Goal: Transaction & Acquisition: Purchase product/service

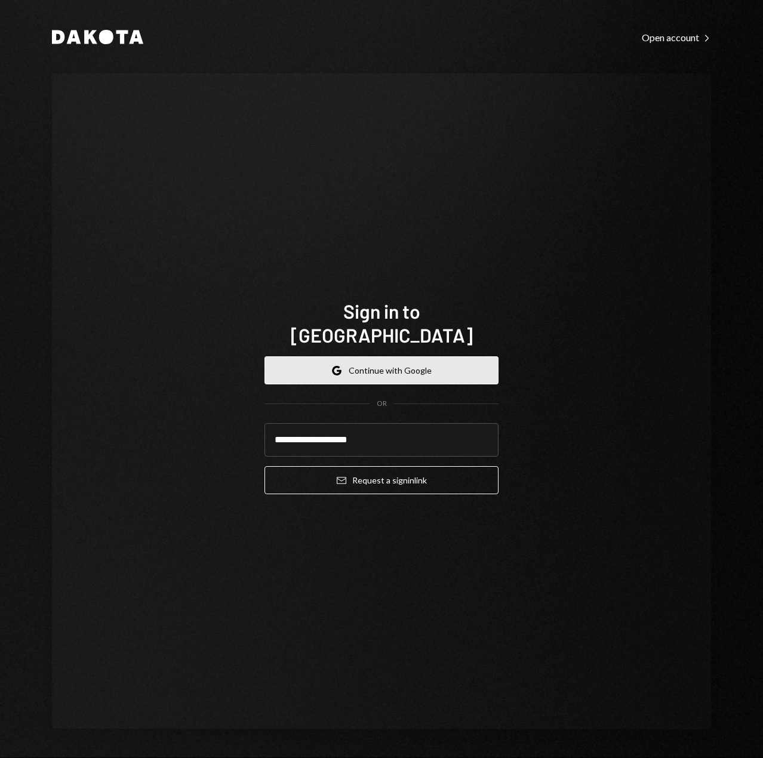
click at [421, 360] on button "Google Continue with Google" at bounding box center [381, 370] width 234 height 28
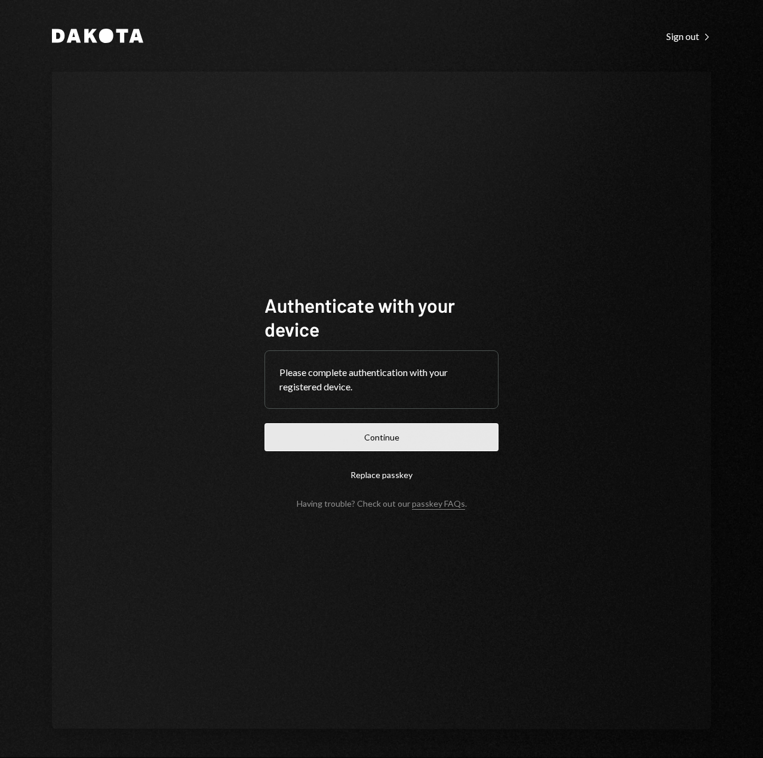
click at [411, 433] on button "Continue" at bounding box center [381, 437] width 234 height 28
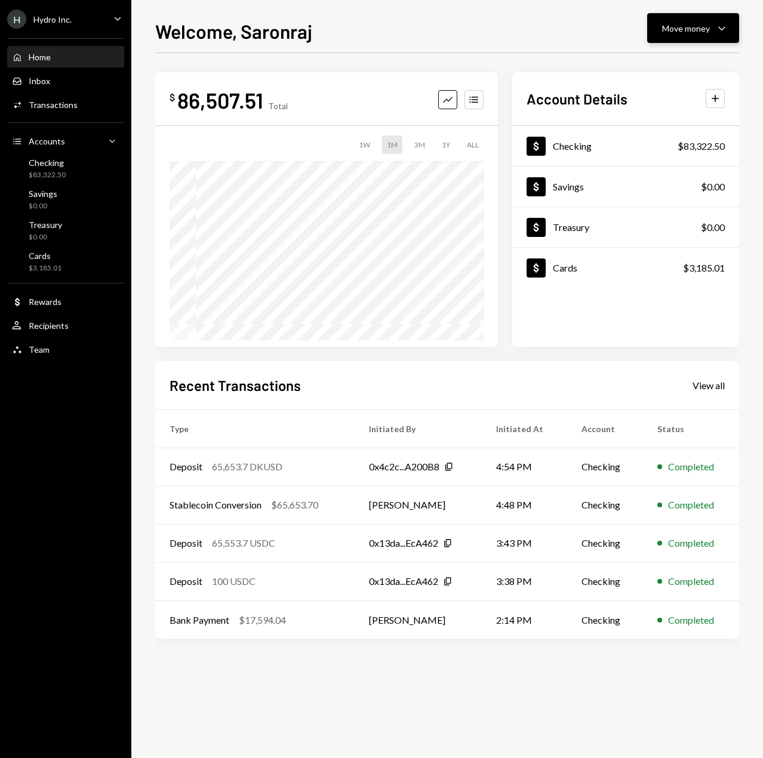
click at [707, 24] on div "Move money" at bounding box center [686, 28] width 48 height 13
click at [664, 117] on div "Deposit" at bounding box center [683, 118] width 87 height 13
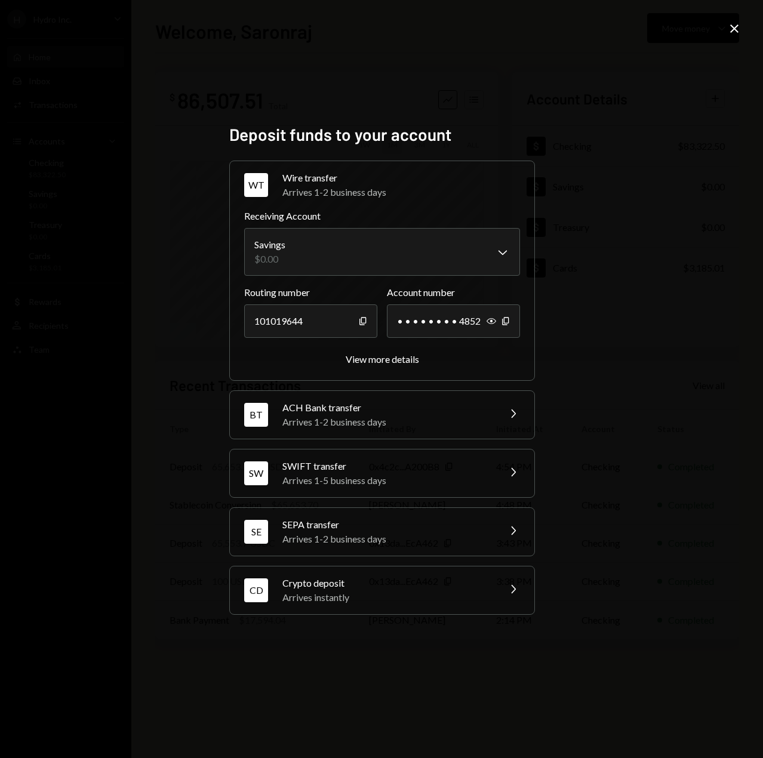
click at [311, 595] on div "Arrives instantly" at bounding box center [386, 597] width 209 height 14
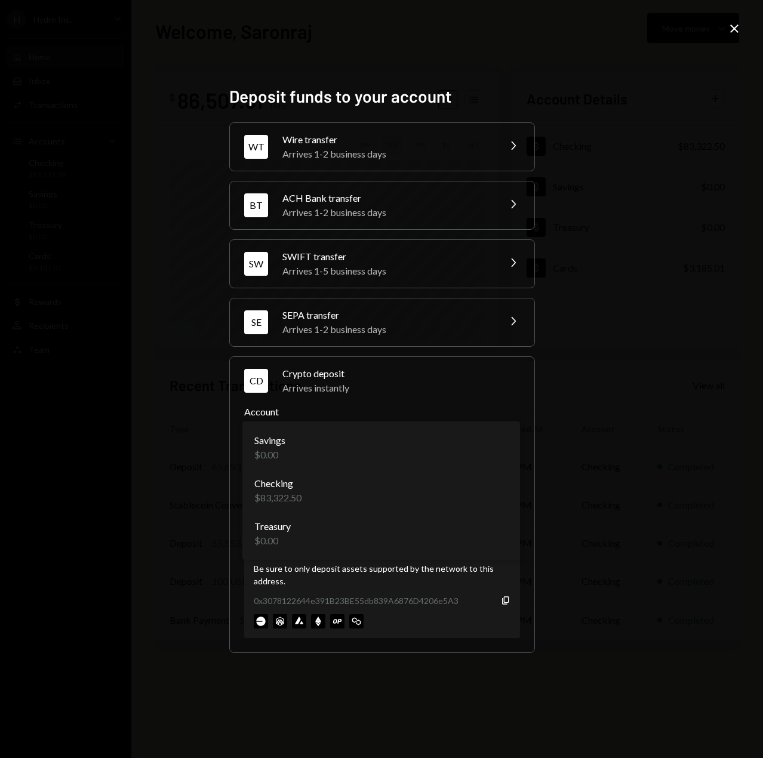
click at [301, 443] on body "H Hydro Inc. Caret Down Home Home Inbox Inbox Activities Transactions Accounts …" at bounding box center [381, 379] width 763 height 758
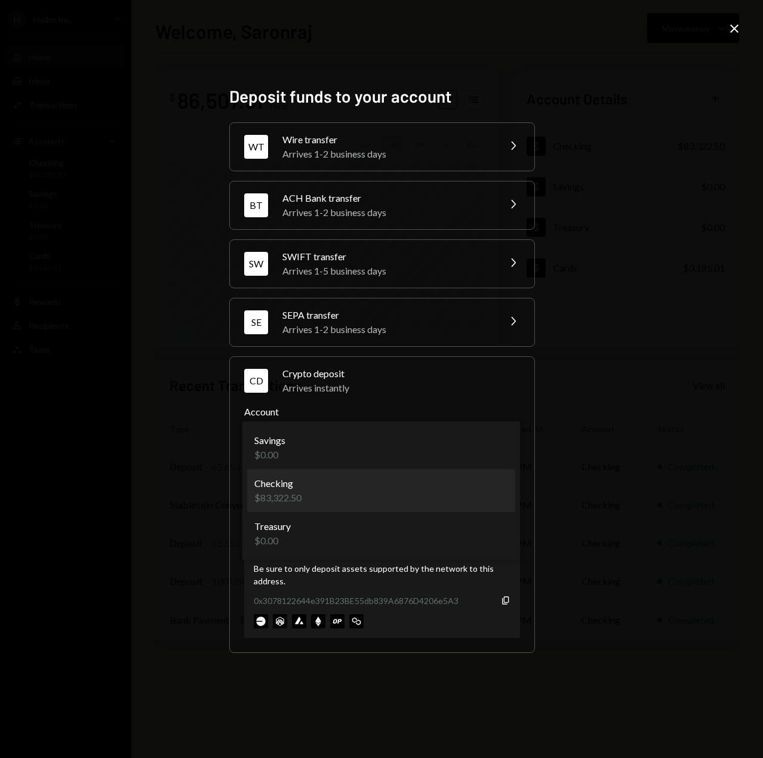
select select "**********"
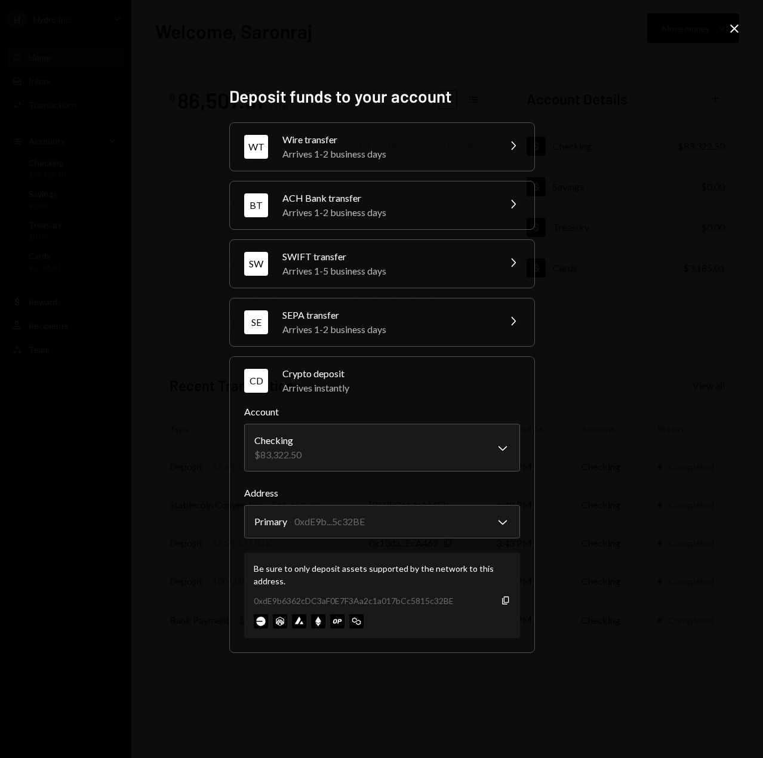
click at [730, 26] on icon at bounding box center [734, 28] width 8 height 8
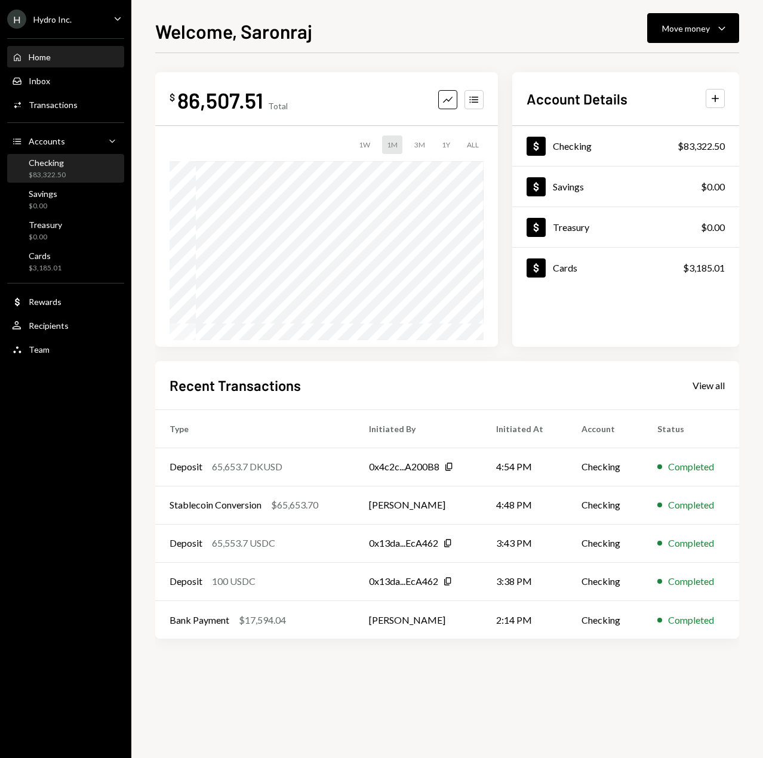
click at [42, 169] on div "Checking $83,322.50" at bounding box center [47, 169] width 37 height 23
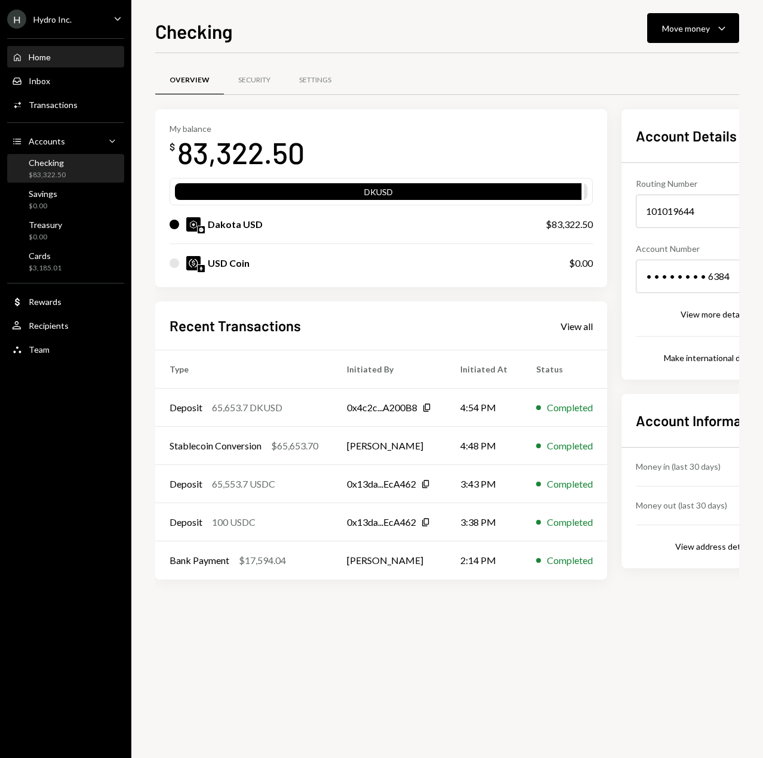
click at [47, 58] on div "Home" at bounding box center [40, 57] width 22 height 10
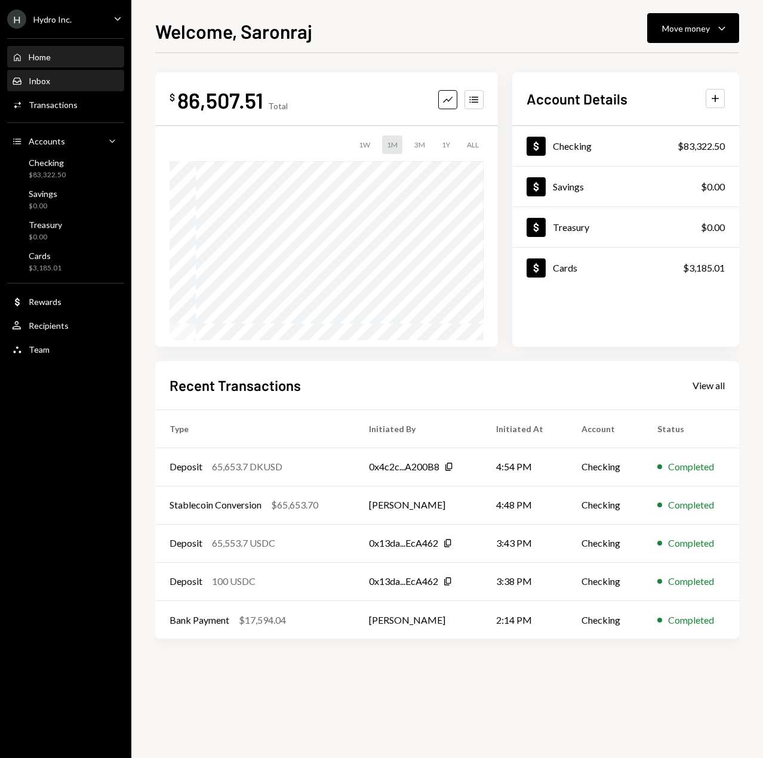
click at [67, 81] on div "Inbox Inbox" at bounding box center [65, 81] width 107 height 11
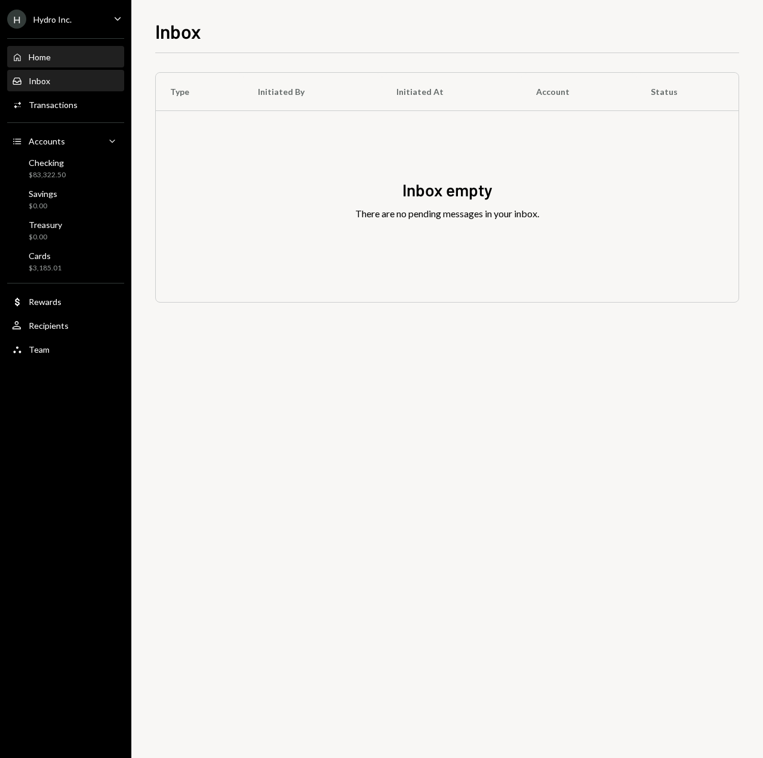
click at [44, 57] on div "Home" at bounding box center [40, 57] width 22 height 10
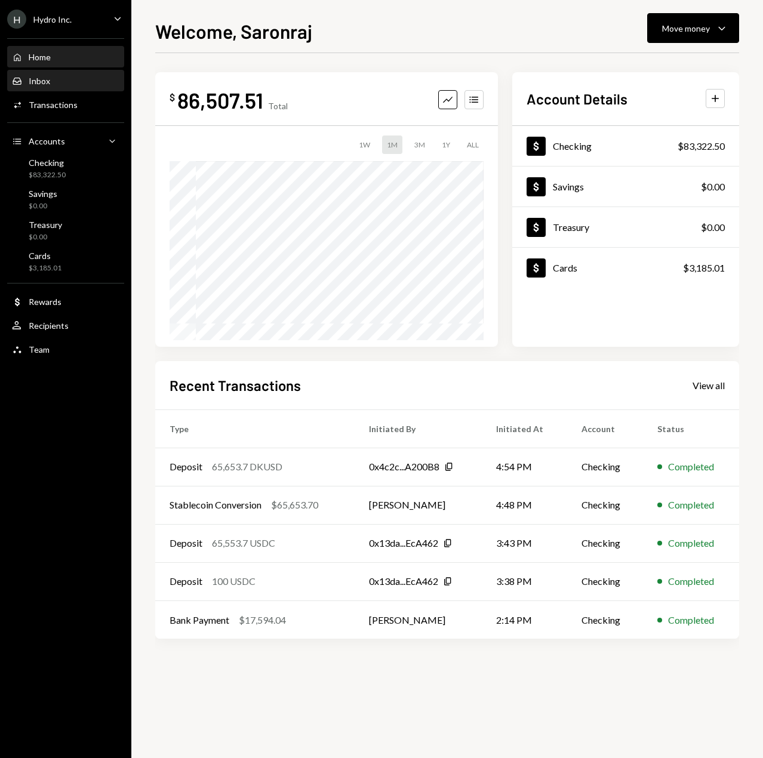
click at [40, 73] on div "Inbox Inbox" at bounding box center [65, 81] width 107 height 20
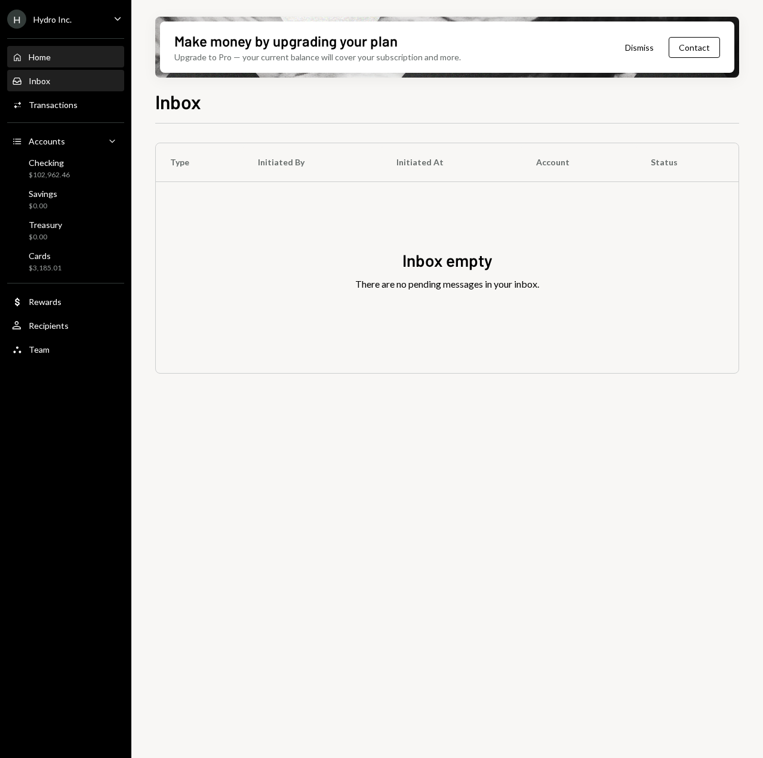
click at [42, 60] on div "Home" at bounding box center [40, 57] width 22 height 10
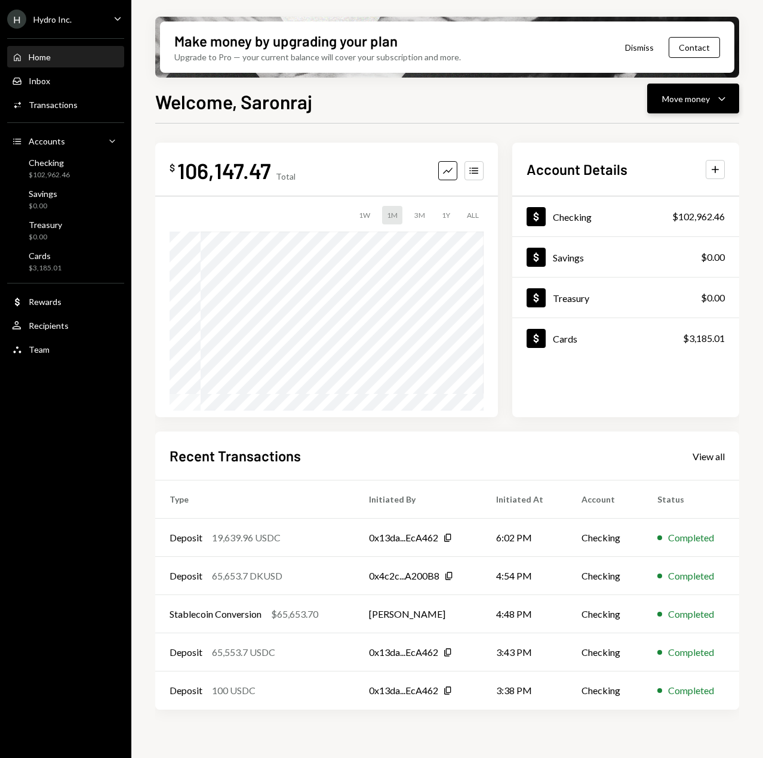
click at [696, 101] on div "Move money" at bounding box center [686, 98] width 48 height 13
click at [665, 225] on div "Swap stablecoins" at bounding box center [683, 225] width 87 height 13
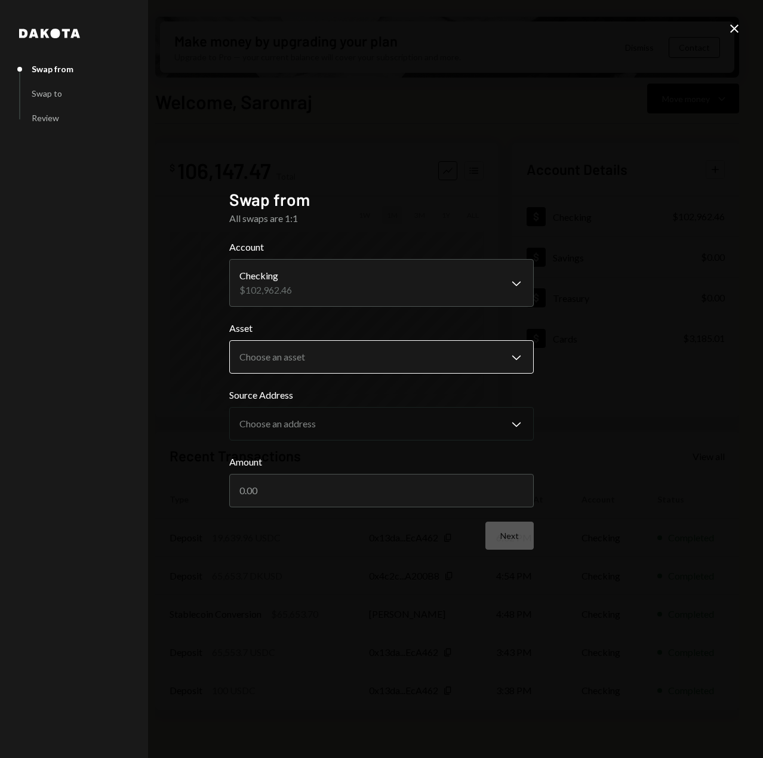
click at [304, 359] on body "H Hydro Inc. Caret Down Home Home Inbox Inbox Activities Transactions Accounts …" at bounding box center [381, 379] width 763 height 758
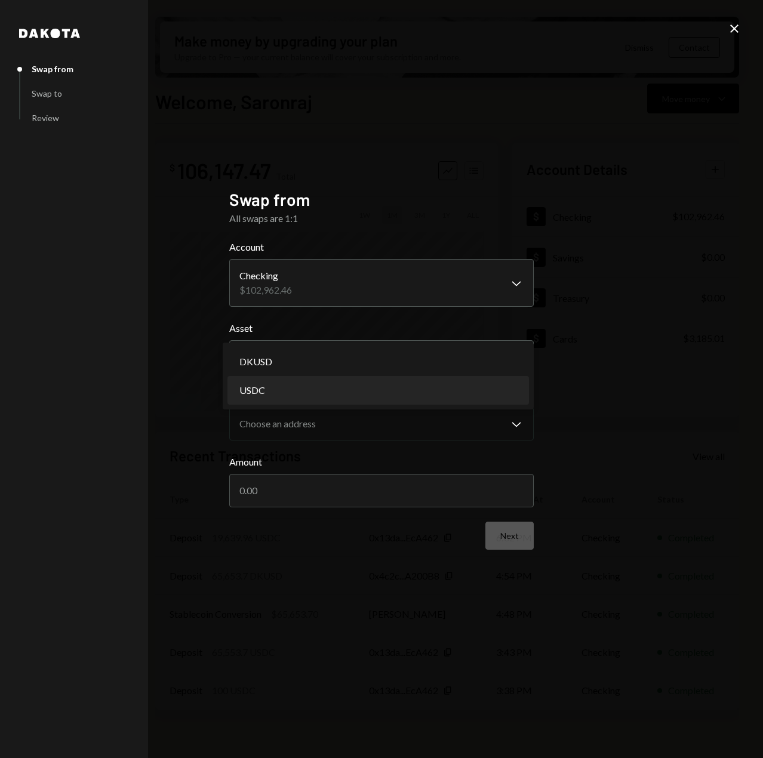
select select "****"
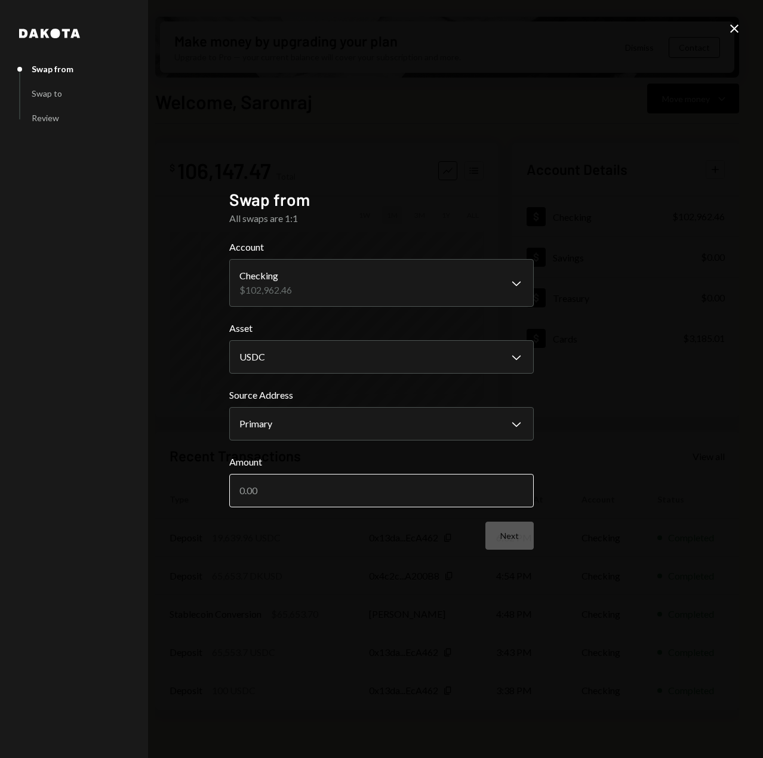
click at [329, 481] on input "Amount" at bounding box center [381, 490] width 304 height 33
click at [498, 542] on button "Next" at bounding box center [509, 536] width 48 height 28
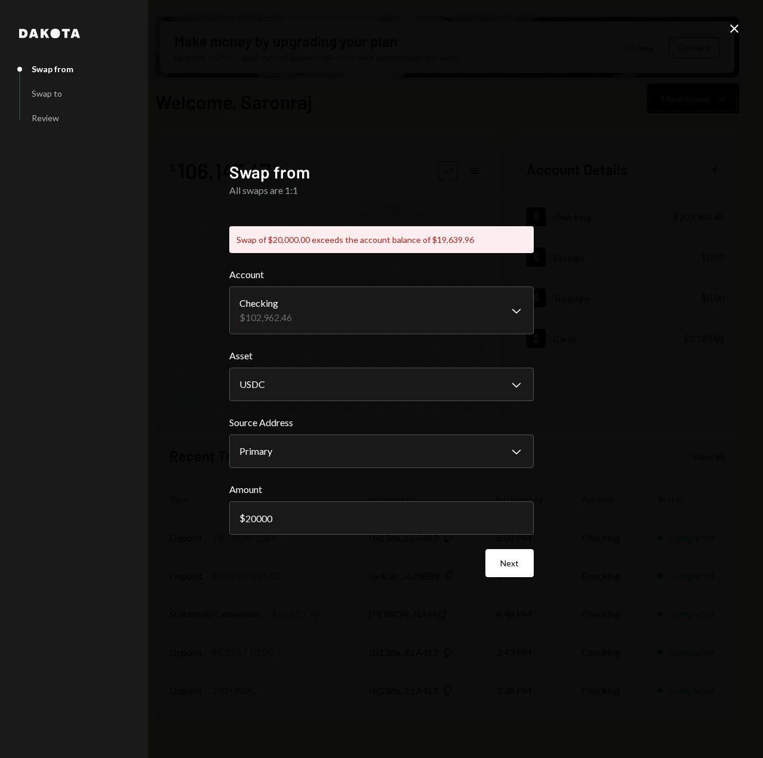
drag, startPoint x: 286, startPoint y: 522, endPoint x: 162, endPoint y: 508, distance: 124.9
click at [162, 508] on div "**********" at bounding box center [381, 379] width 763 height 758
type input "19639.96"
click at [514, 564] on button "Next" at bounding box center [509, 563] width 48 height 28
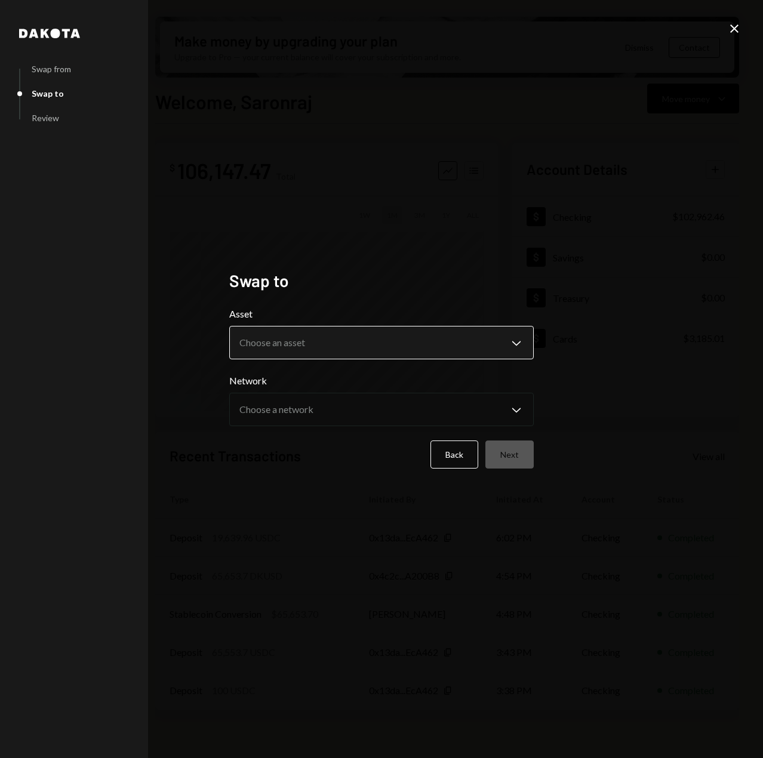
click at [345, 346] on body "H Hydro Inc. Caret Down Home Home Inbox Inbox Activities Transactions Accounts …" at bounding box center [381, 379] width 763 height 758
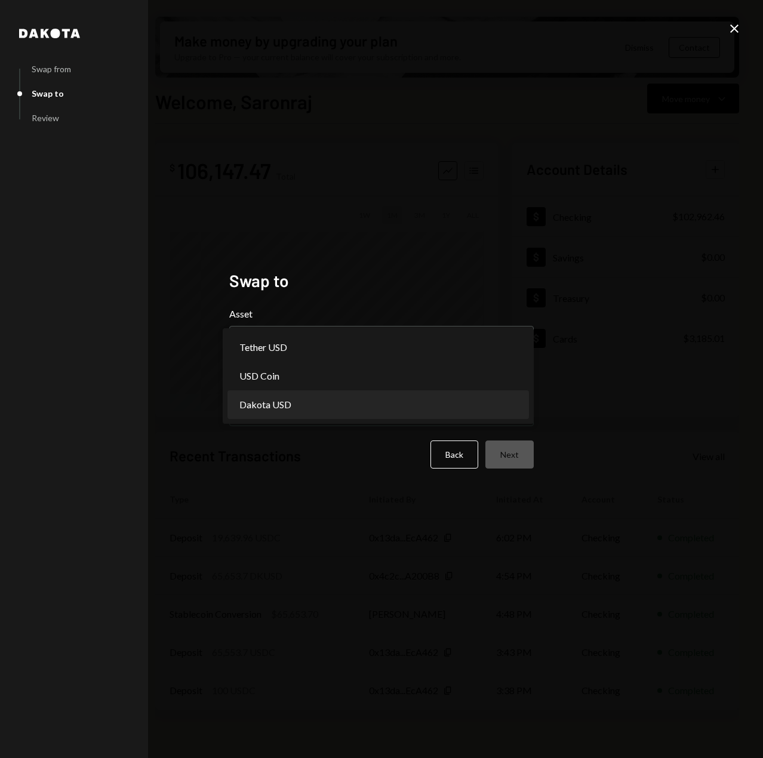
select select "*****"
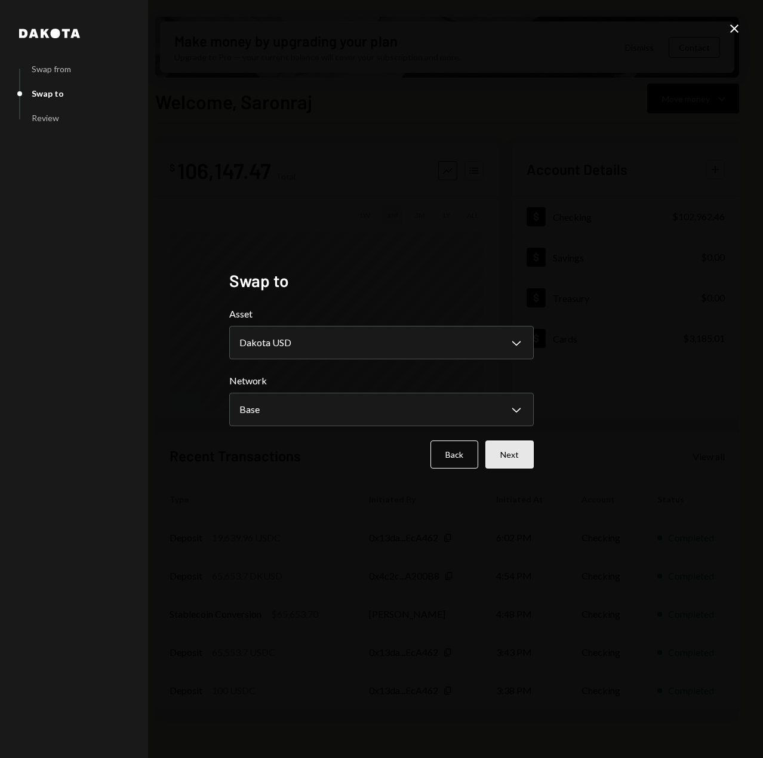
click at [497, 454] on button "Next" at bounding box center [509, 454] width 48 height 28
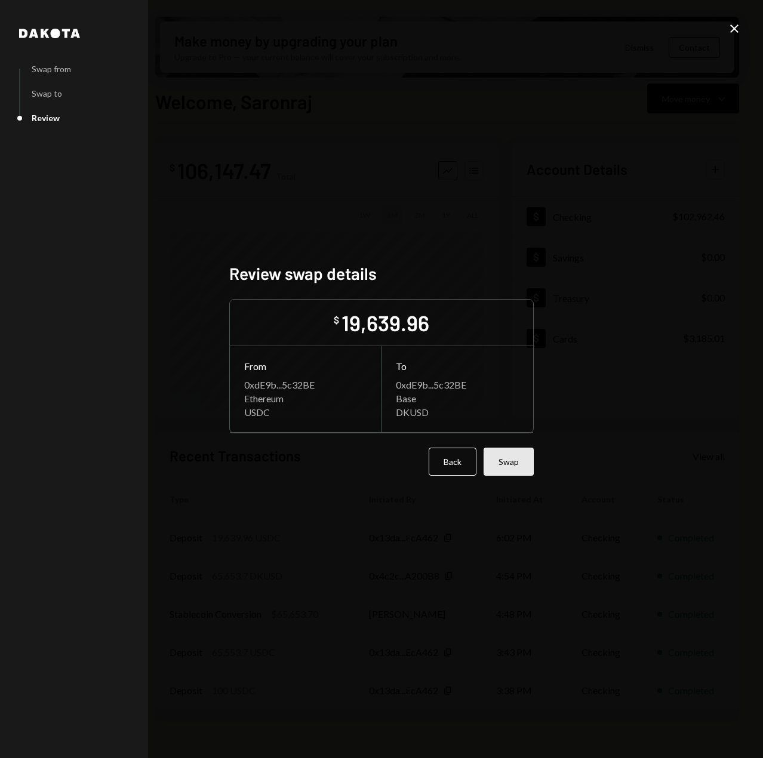
click at [507, 461] on button "Swap" at bounding box center [508, 462] width 50 height 28
